Goal: Task Accomplishment & Management: Use online tool/utility

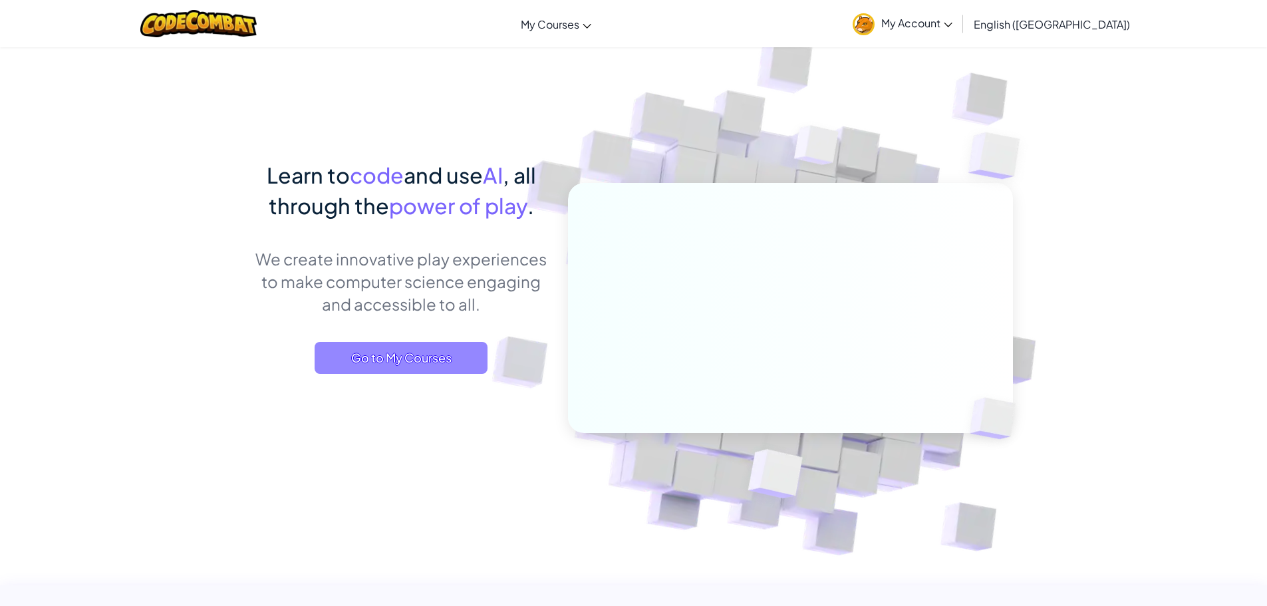
click at [400, 358] on span "Go to My Courses" at bounding box center [401, 358] width 173 height 32
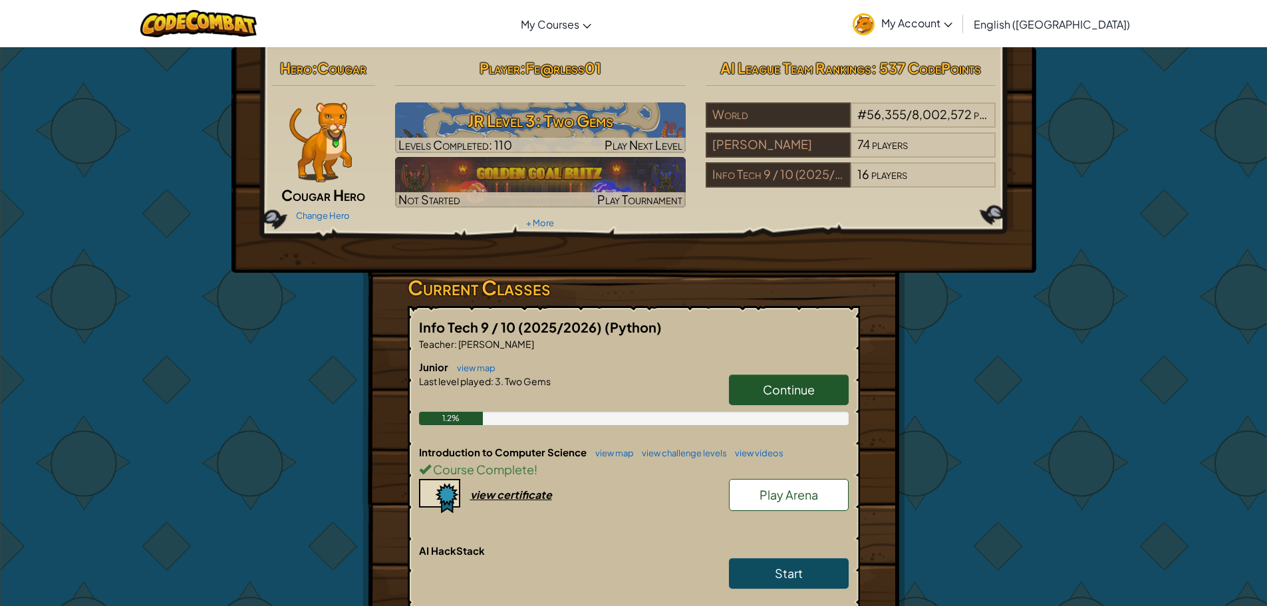
click at [952, 17] on span "My Account" at bounding box center [916, 23] width 71 height 14
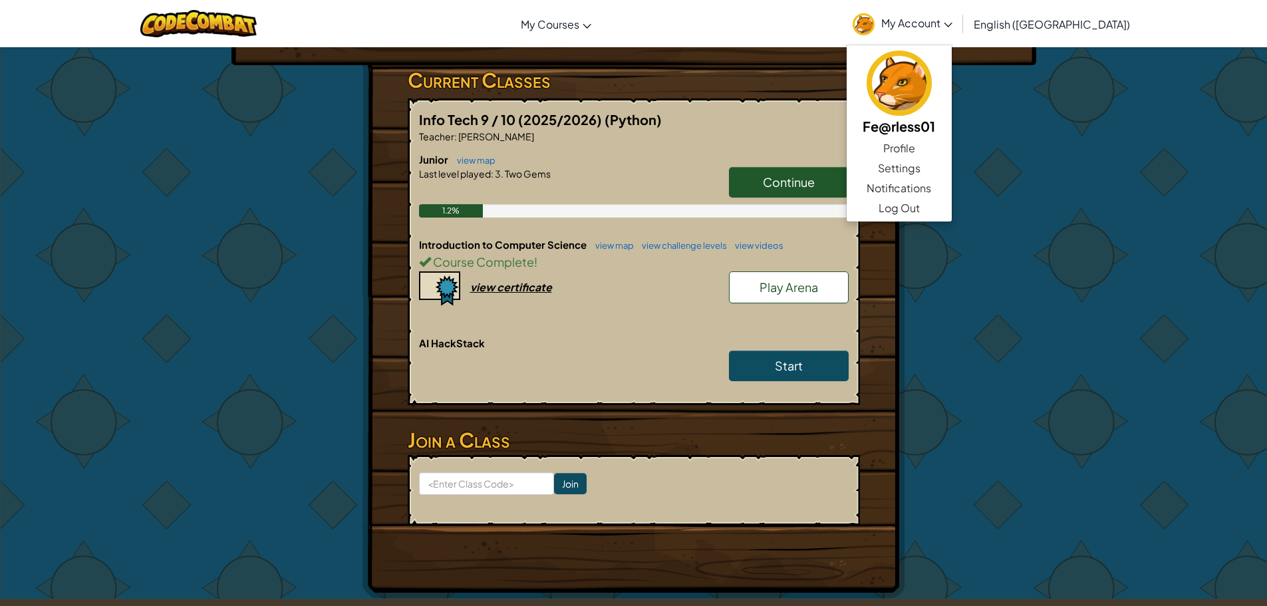
scroll to position [200, 0]
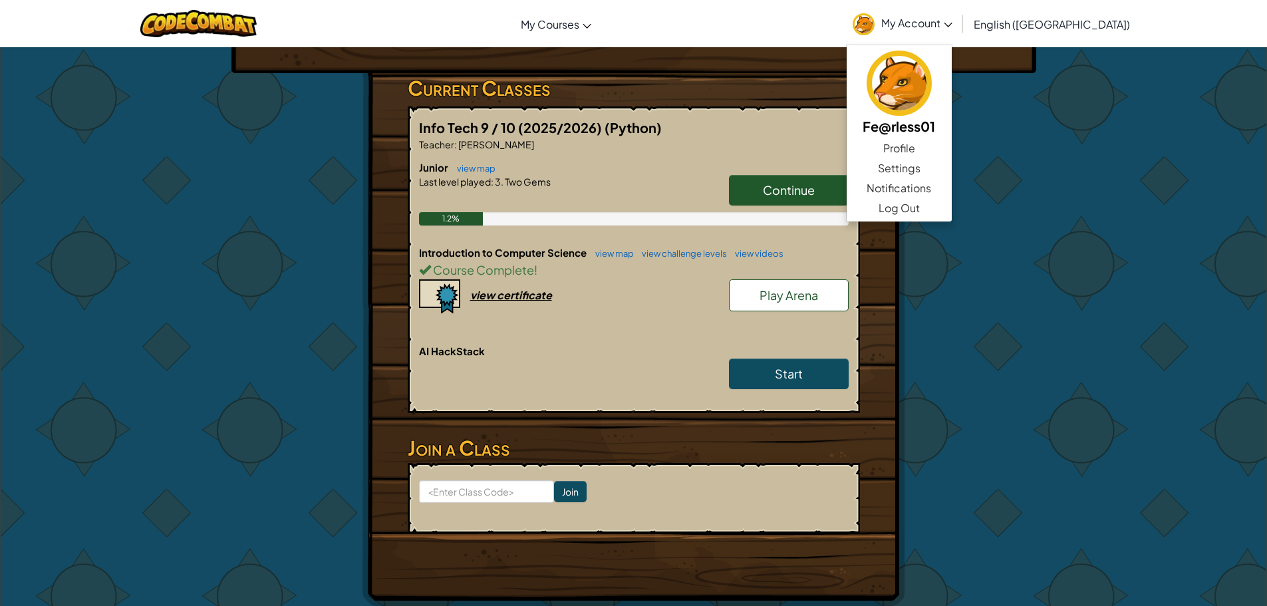
click at [763, 197] on span "Continue" at bounding box center [789, 189] width 52 height 15
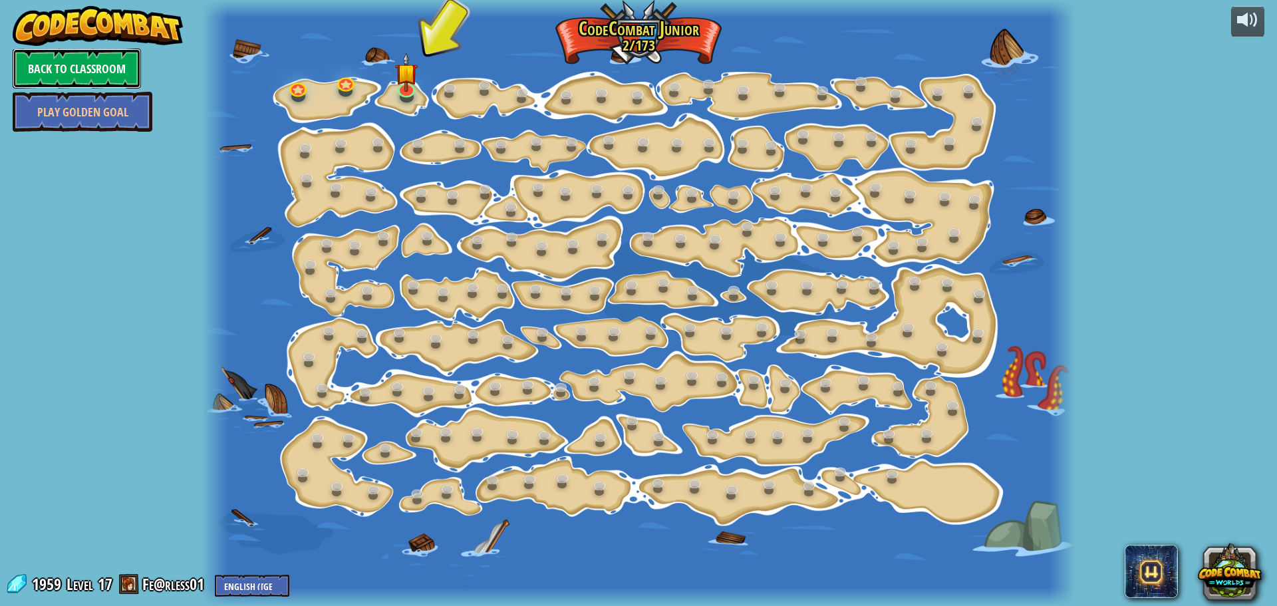
click at [101, 74] on link "Back to Classroom" at bounding box center [77, 69] width 128 height 40
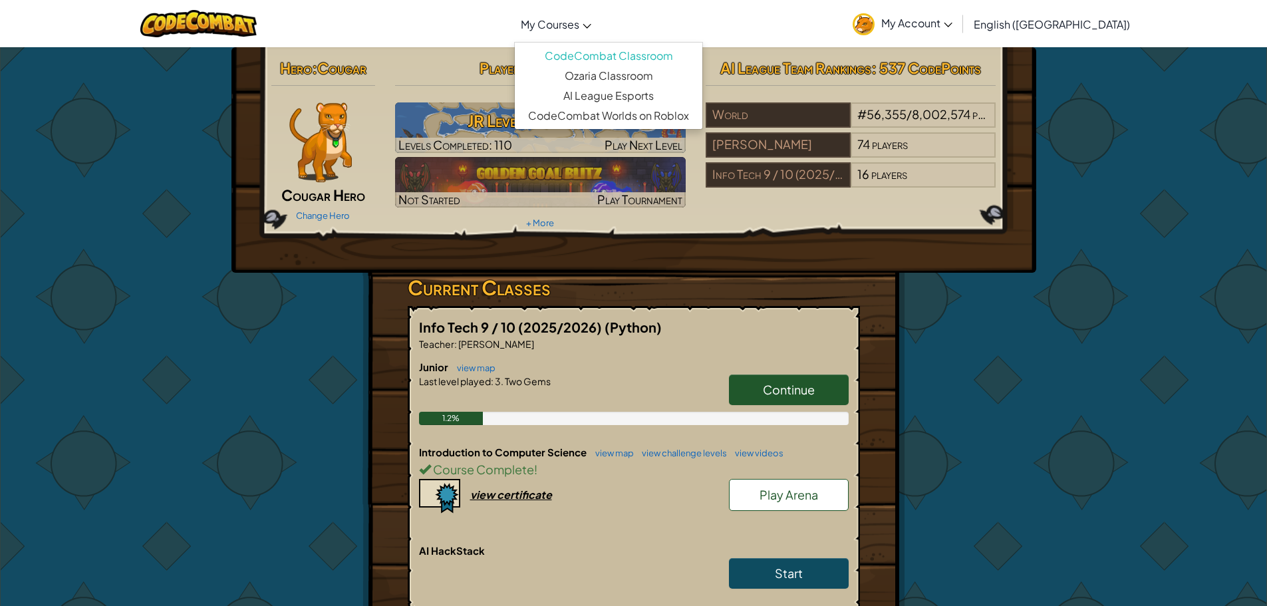
click at [579, 17] on span "My Courses" at bounding box center [550, 24] width 59 height 14
click at [462, 371] on link "view map" at bounding box center [472, 367] width 45 height 11
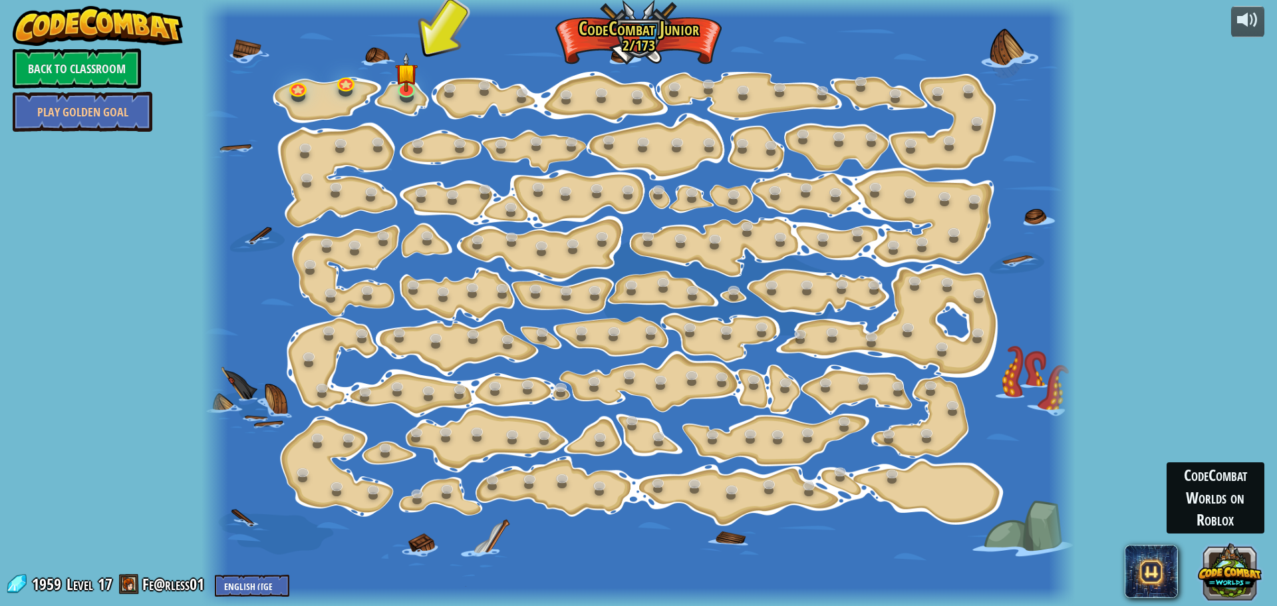
click at [1235, 576] on button at bounding box center [1230, 571] width 64 height 64
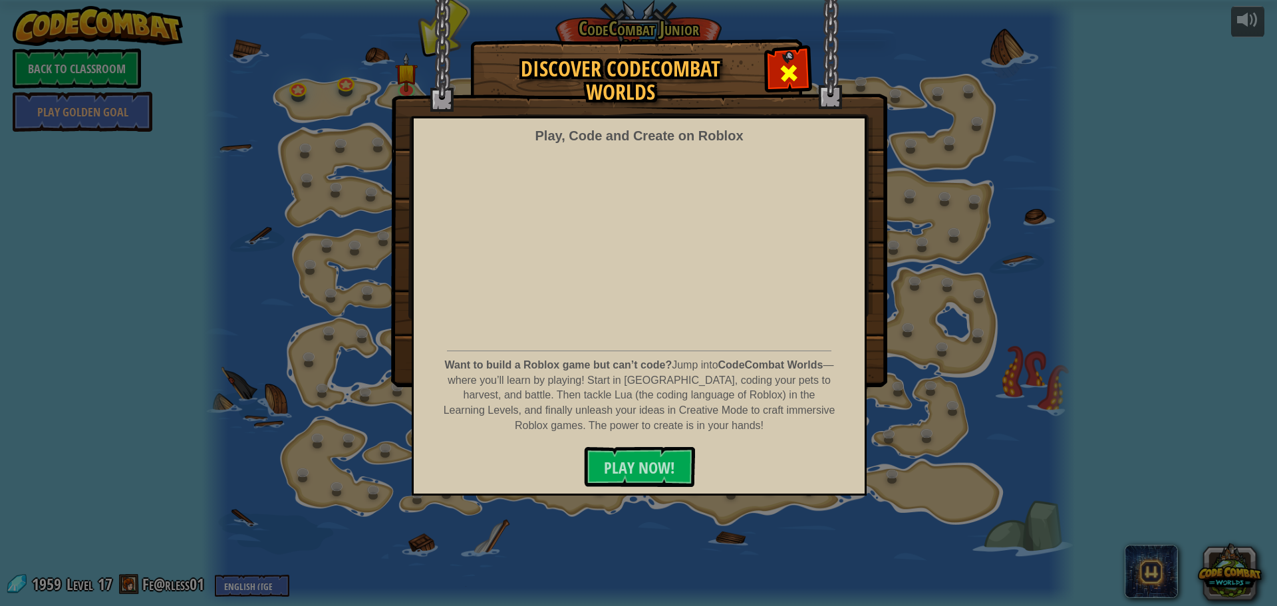
click at [782, 70] on span at bounding box center [788, 73] width 21 height 21
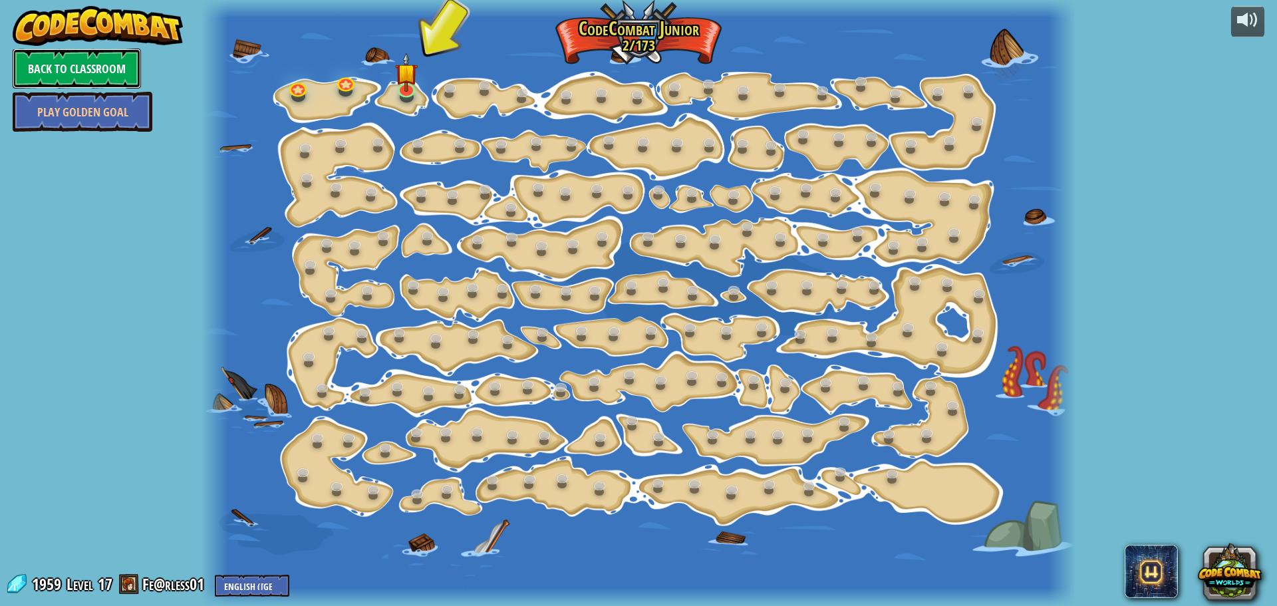
click at [103, 64] on link "Back to Classroom" at bounding box center [77, 69] width 128 height 40
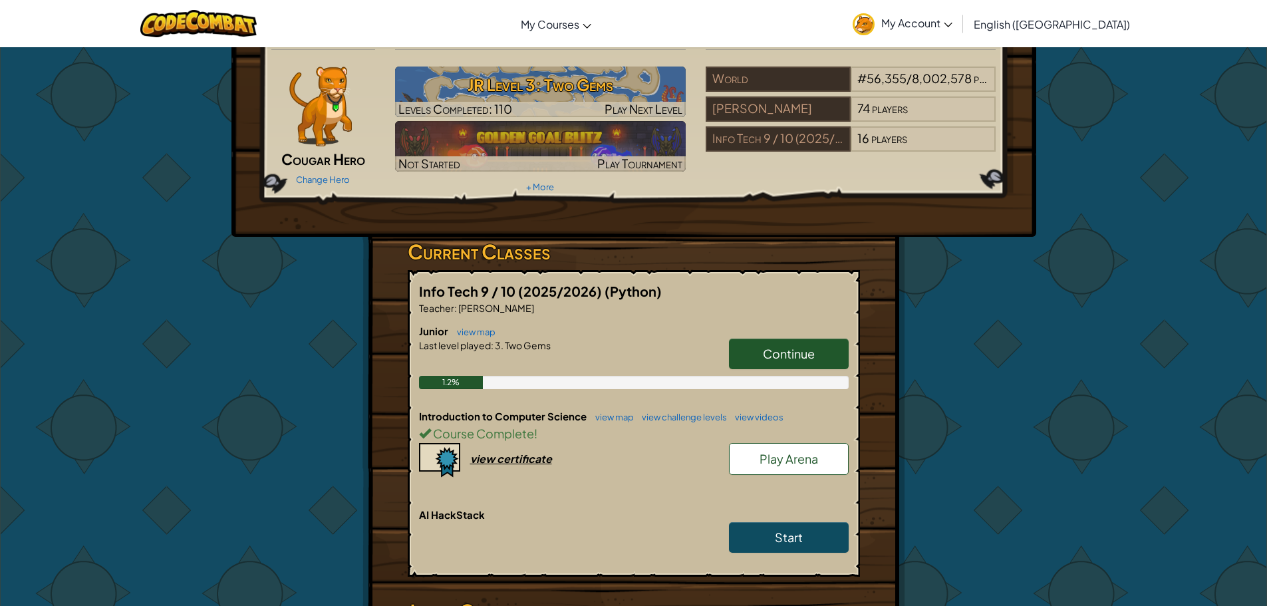
scroll to position [67, 0]
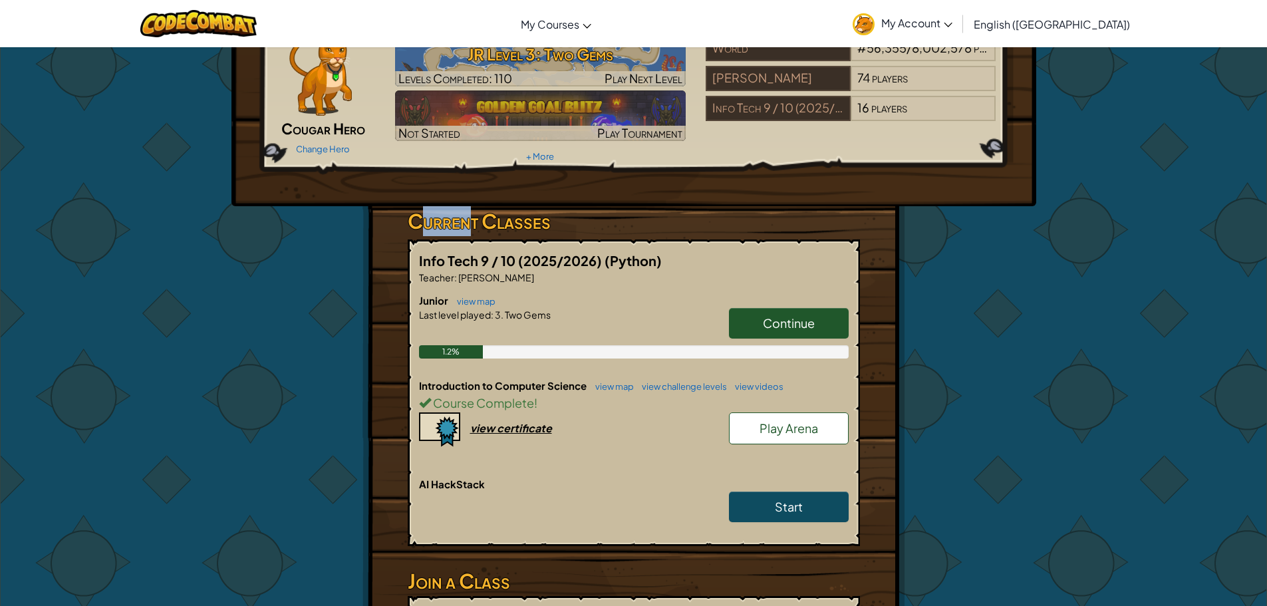
drag, startPoint x: 465, startPoint y: 223, endPoint x: 428, endPoint y: 214, distance: 38.2
click at [428, 214] on h3 "Current Classes" at bounding box center [634, 221] width 452 height 30
click at [561, 223] on h3 "Current Classes" at bounding box center [634, 221] width 452 height 30
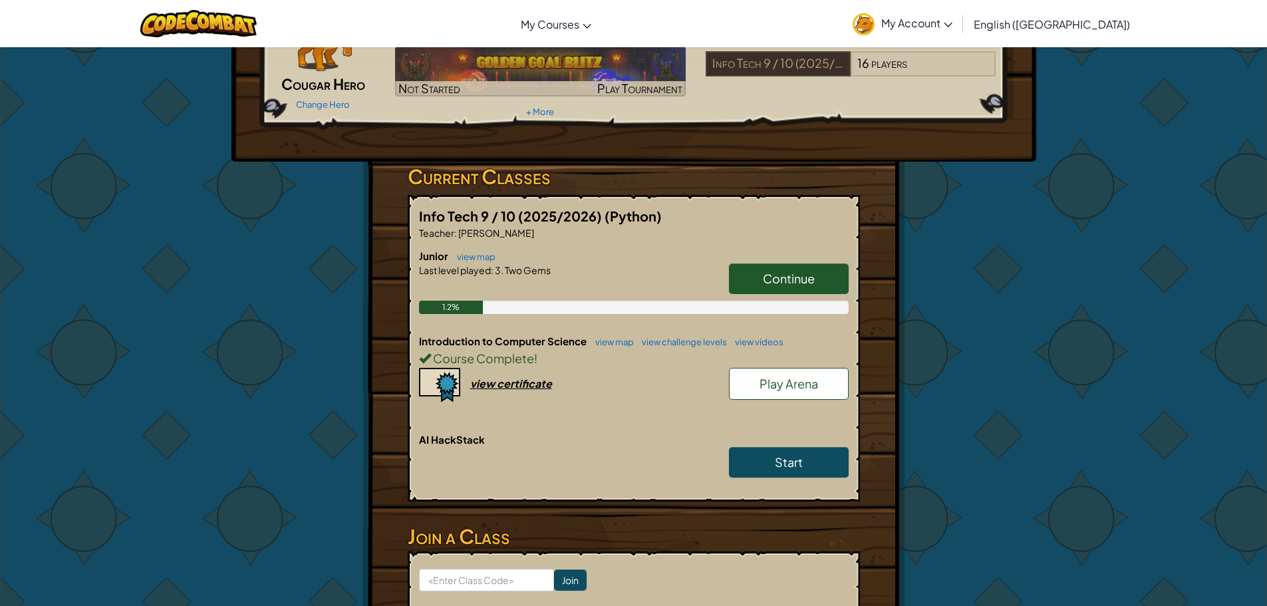
scroll to position [133, 0]
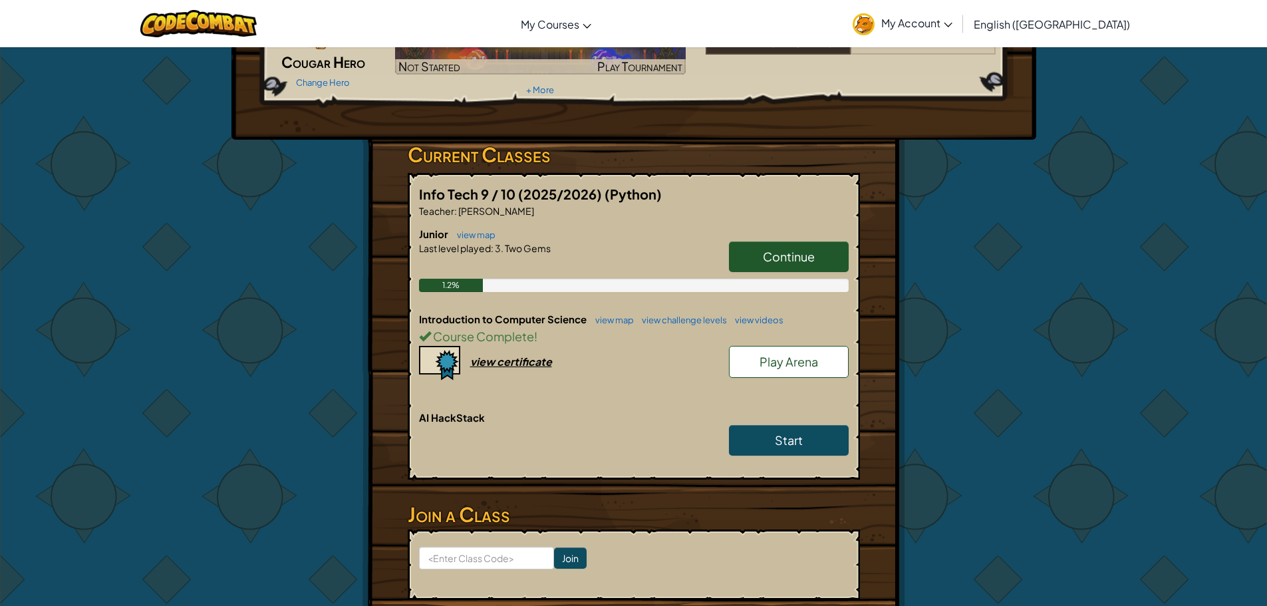
click at [805, 364] on span "Play Arena" at bounding box center [788, 361] width 59 height 15
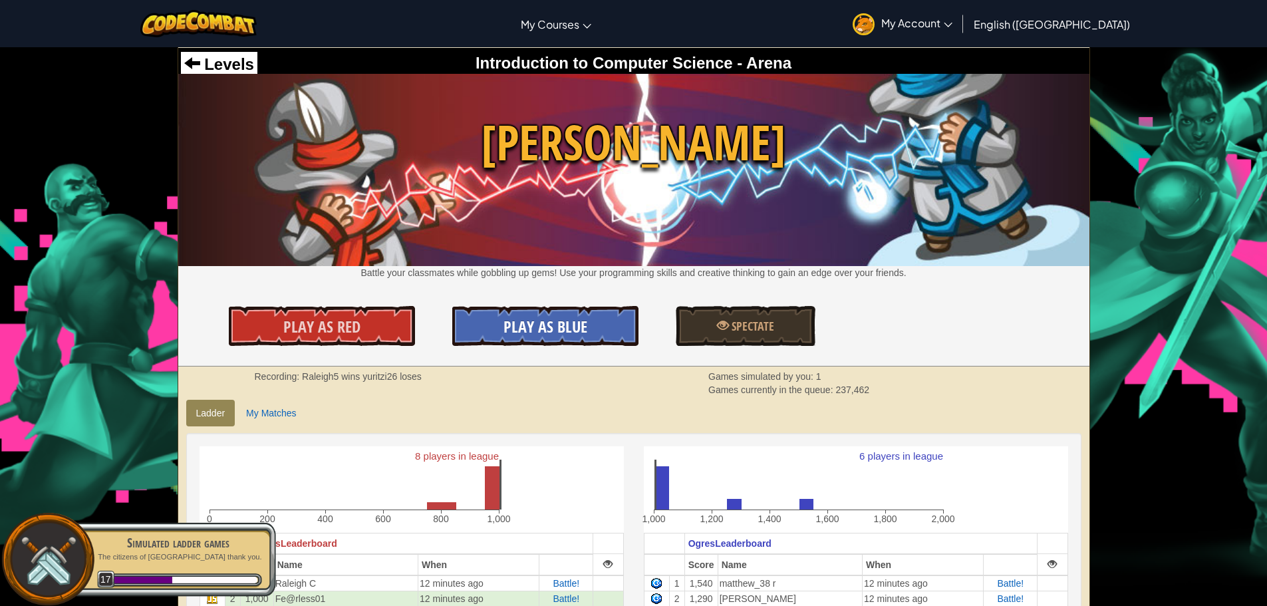
click at [482, 319] on link "Play As Blue" at bounding box center [545, 326] width 186 height 40
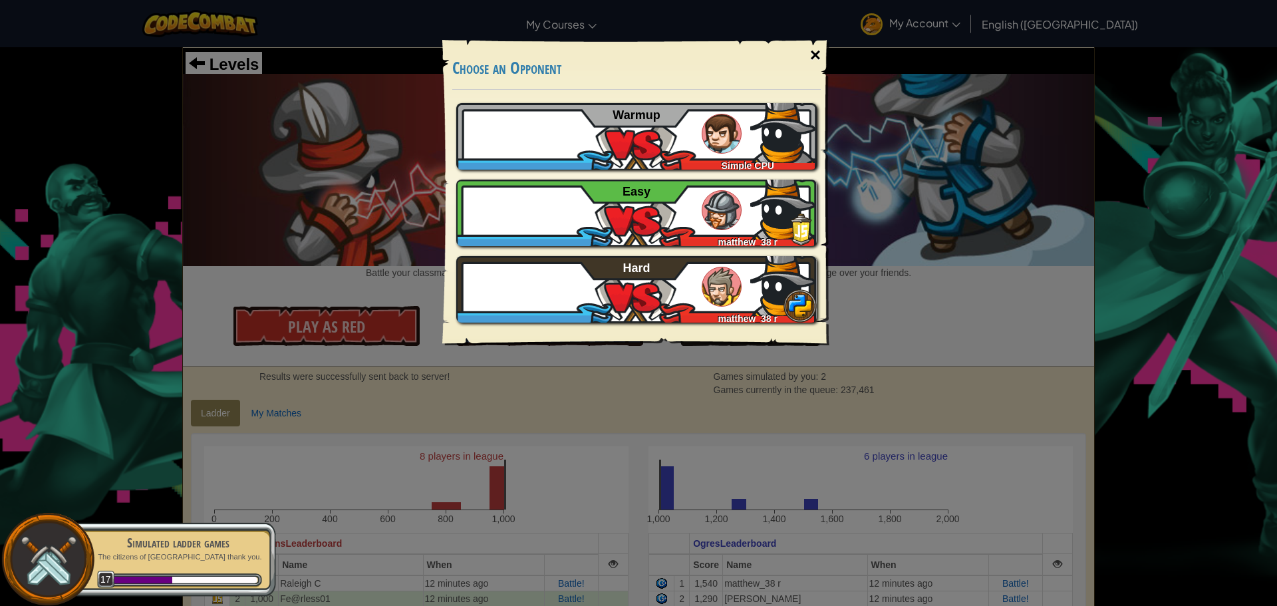
click at [817, 47] on div "×" at bounding box center [815, 55] width 31 height 39
